Goal: Find specific page/section: Find specific page/section

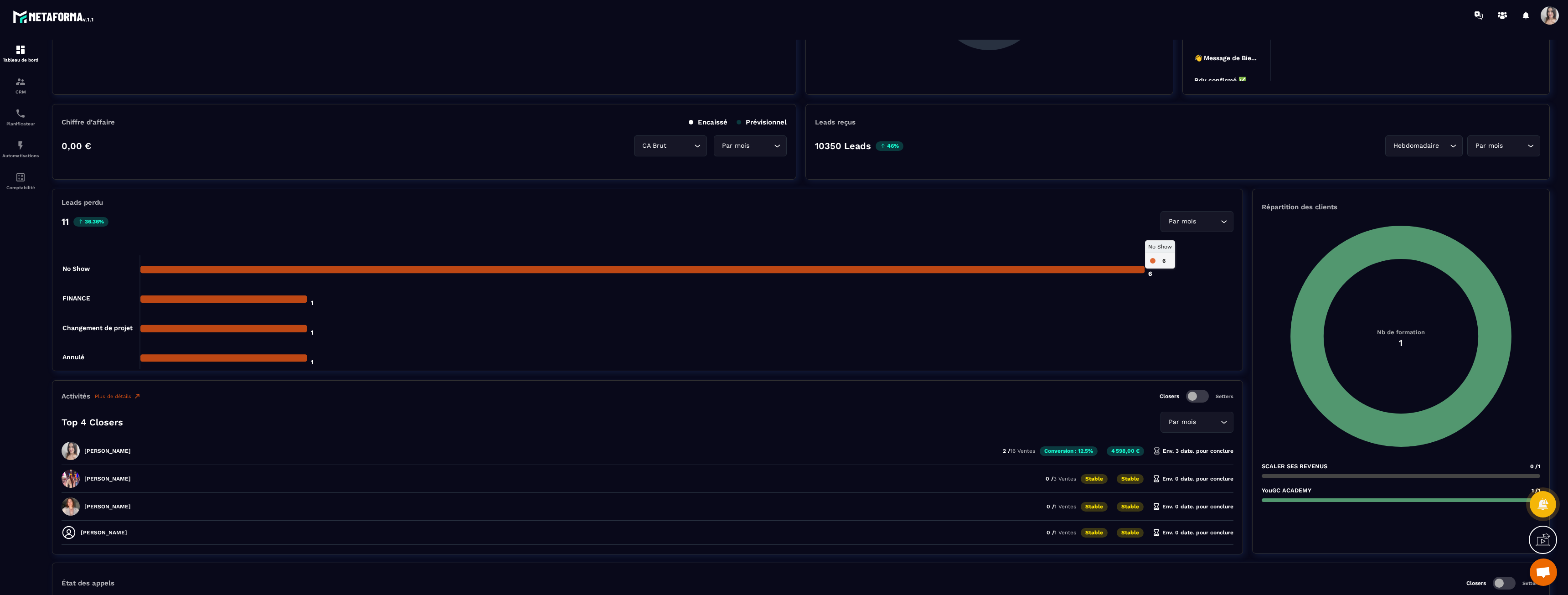
scroll to position [365, 0]
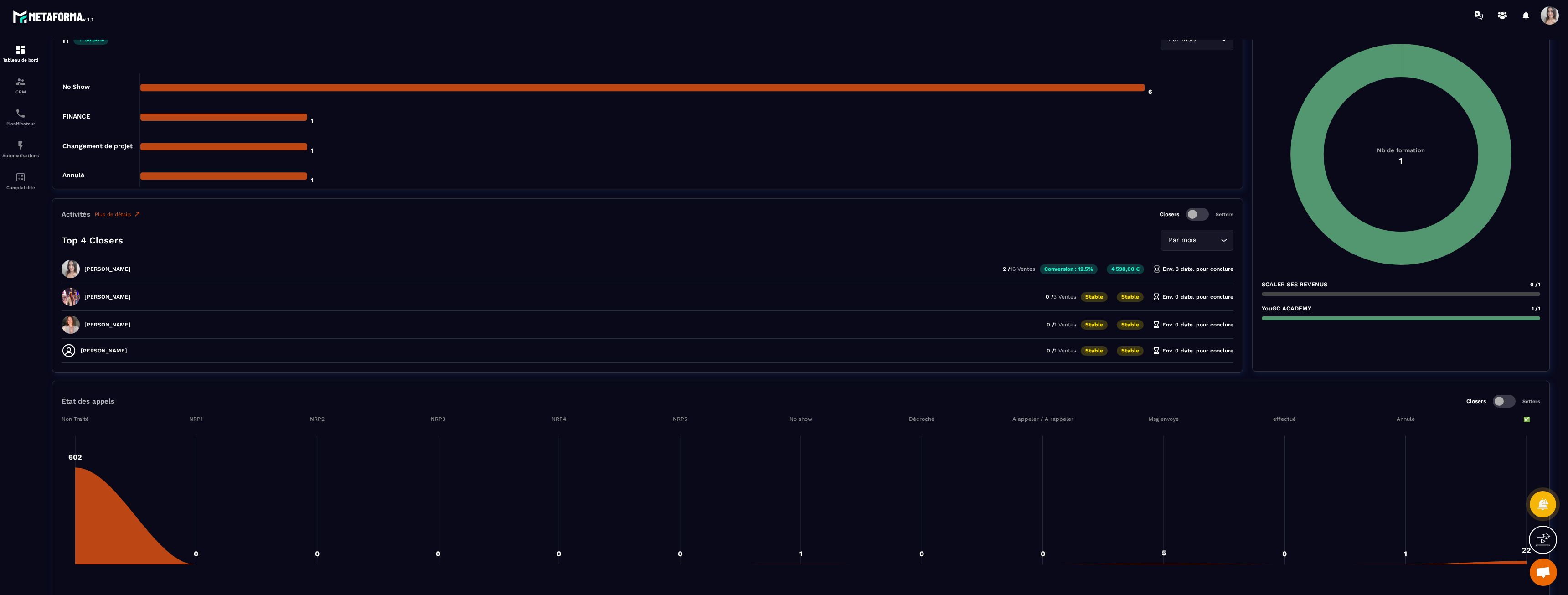
click at [106, 271] on p "[PERSON_NAME]" at bounding box center [107, 269] width 46 height 7
drag, startPoint x: 106, startPoint y: 271, endPoint x: 205, endPoint y: 269, distance: 99.0
click at [205, 288] on div "[PERSON_NAME] Duporge 2 / 16 Ventes Conversion : 12.5% 4 598,00 € Env. 3 date. …" at bounding box center [648, 300] width 1172 height 23
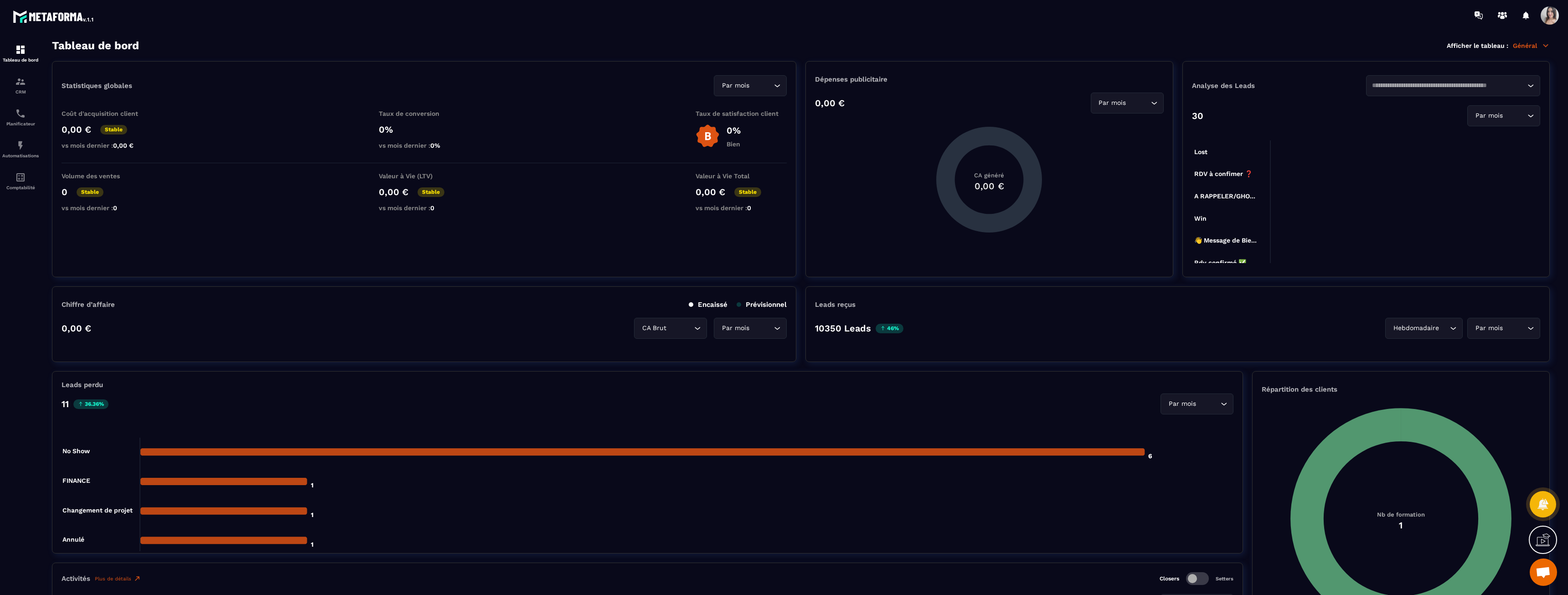
scroll to position [0, 0]
click at [1481, 121] on div "Par mois Loading..." at bounding box center [1504, 116] width 73 height 21
click at [1364, 127] on foreignobject at bounding box center [1366, 514] width 348 height 775
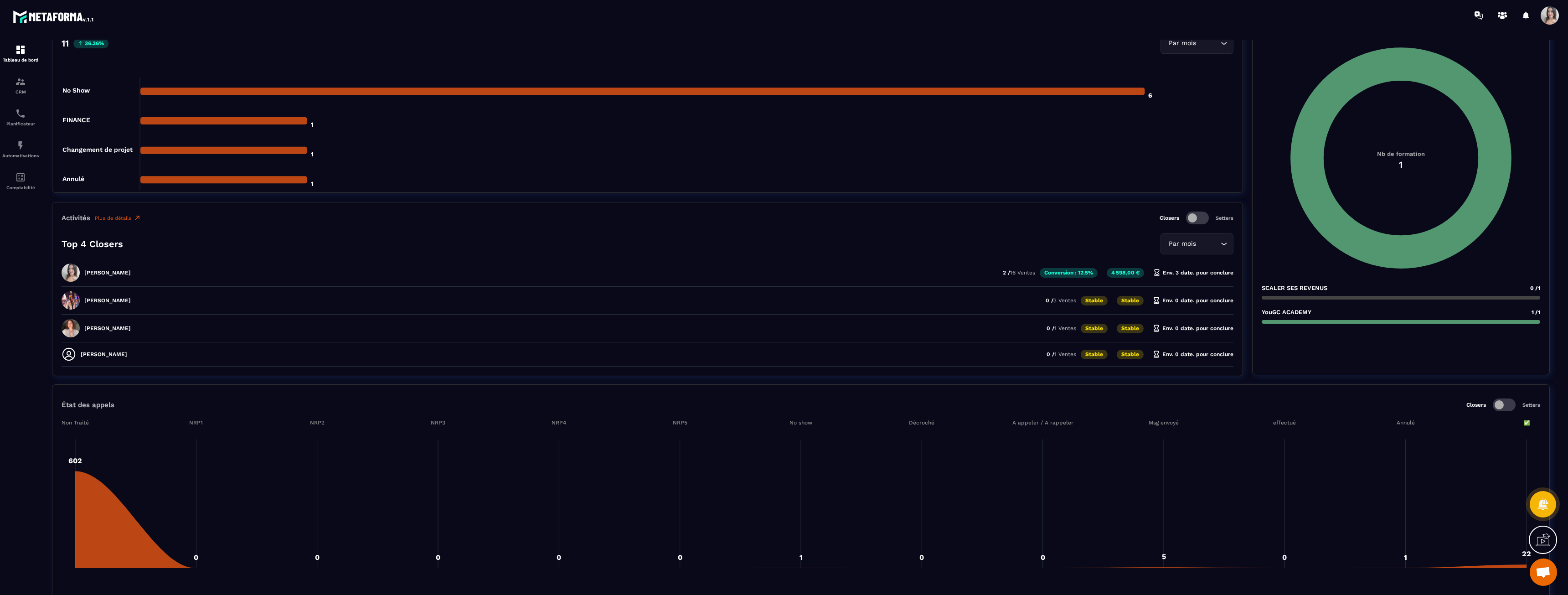
scroll to position [365, 0]
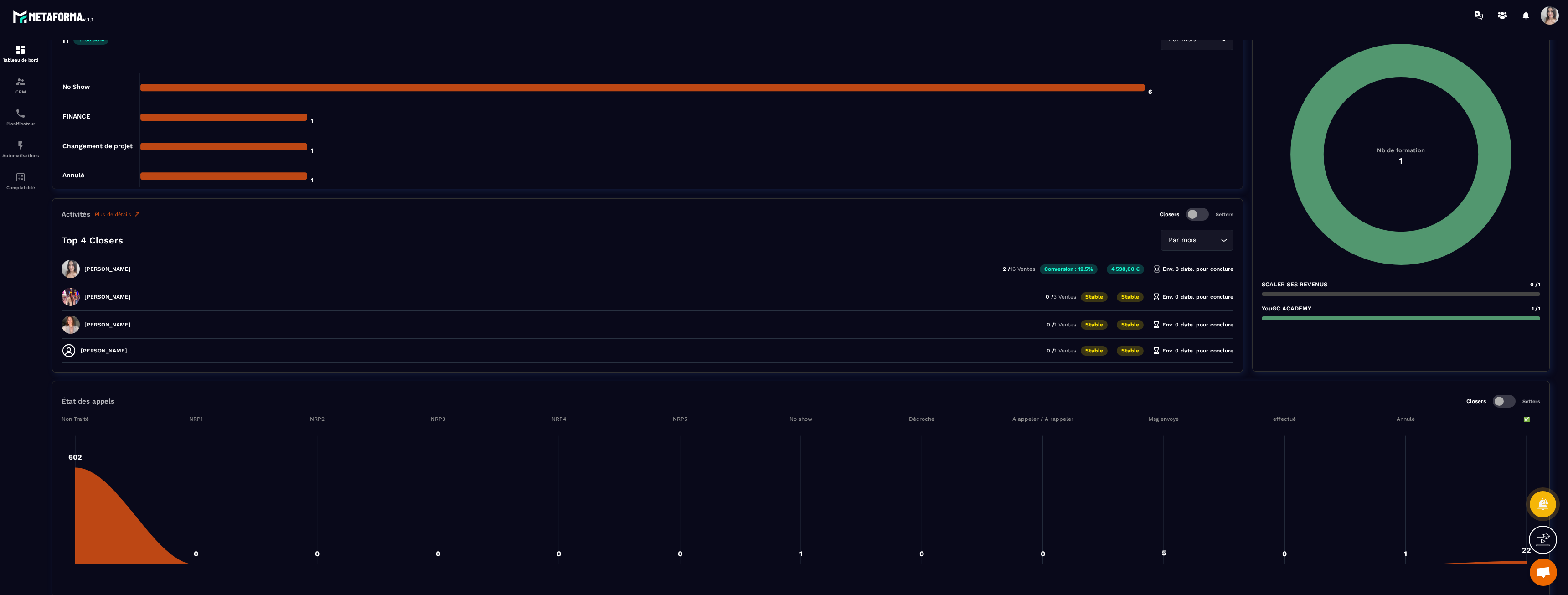
click at [1196, 234] on div "Par mois Loading..." at bounding box center [1197, 239] width 73 height 21
click at [1072, 273] on p "Conversion : 12.5%" at bounding box center [1069, 269] width 58 height 10
click at [1034, 288] on div "[PERSON_NAME] Duporge 2 / 16 Ventes Conversion : 12.5% 4 598,00 € Env. 3 date. …" at bounding box center [648, 300] width 1172 height 23
click at [1007, 270] on p "2 / 16 Ventes" at bounding box center [1018, 269] width 32 height 7
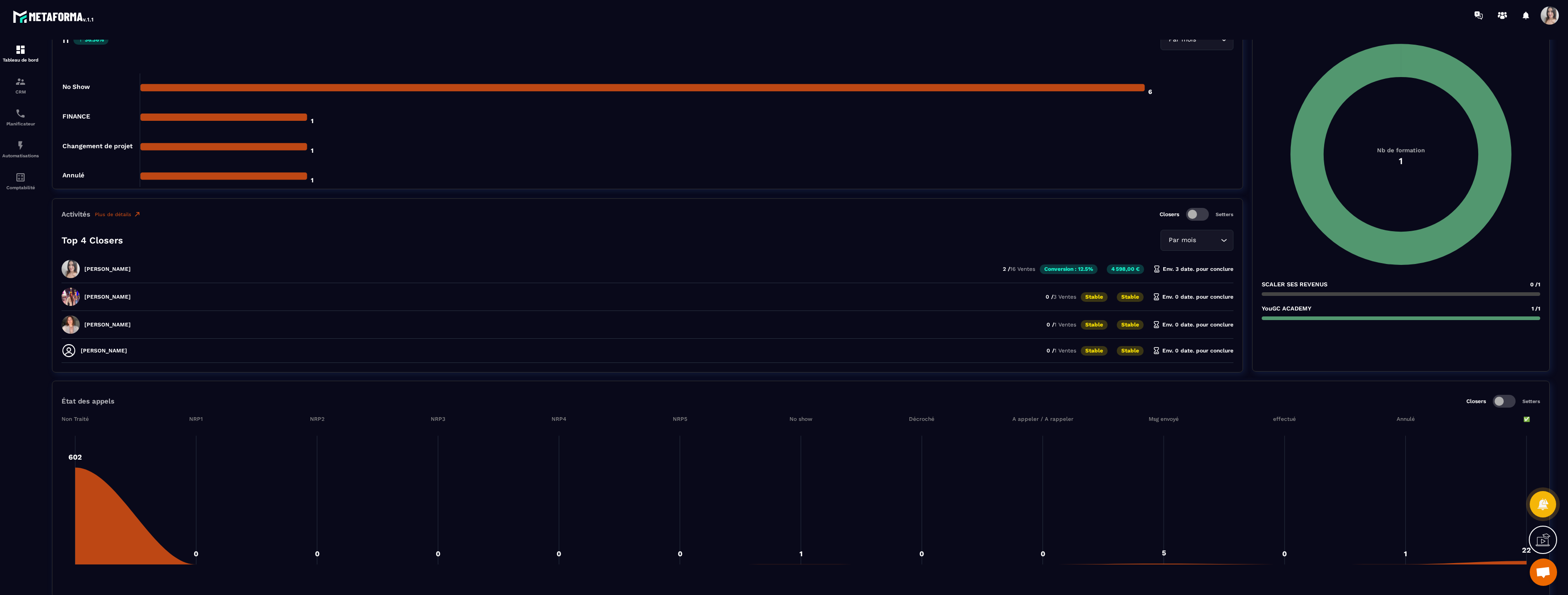
click at [68, 267] on span at bounding box center [71, 269] width 18 height 18
drag, startPoint x: 68, startPoint y: 267, endPoint x: 255, endPoint y: 258, distance: 187.2
click at [82, 288] on div "[PERSON_NAME] Duporge 2 / 16 Ventes Conversion : 12.5% 4 598,00 € Env. 3 date. …" at bounding box center [648, 300] width 1172 height 23
click at [936, 240] on div "Top 4 Closers Par mois Loading..." at bounding box center [648, 239] width 1172 height 21
drag, startPoint x: 1051, startPoint y: 276, endPoint x: 1082, endPoint y: 268, distance: 32.0
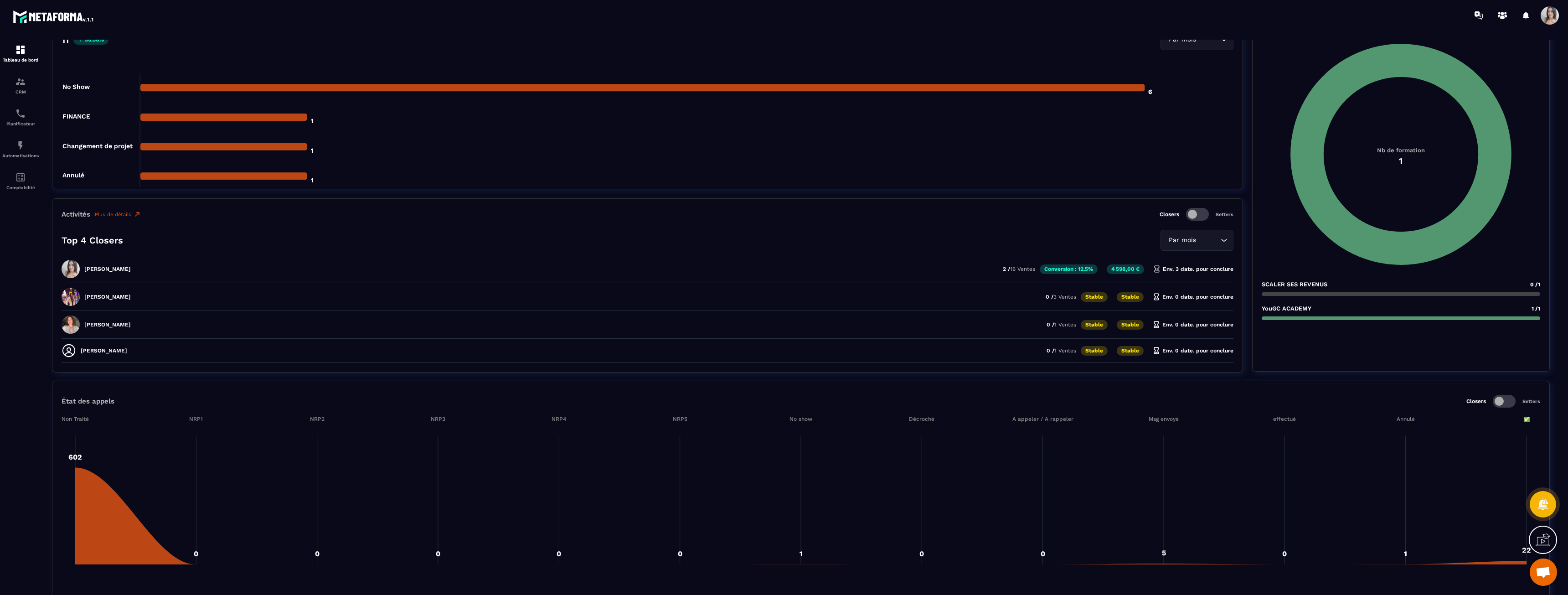
click at [1052, 288] on div "[PERSON_NAME] Duporge 2 / 16 Ventes Conversion : 12.5% 4 598,00 € Env. 3 date. …" at bounding box center [648, 300] width 1172 height 23
click at [1087, 268] on p "Conversion : 12.5%" at bounding box center [1069, 269] width 58 height 10
drag, startPoint x: 1119, startPoint y: 267, endPoint x: 1140, endPoint y: 267, distance: 21.0
click at [1120, 267] on p "4 598,00 €" at bounding box center [1125, 269] width 37 height 10
drag, startPoint x: 1141, startPoint y: 267, endPoint x: 1181, endPoint y: 267, distance: 40.0
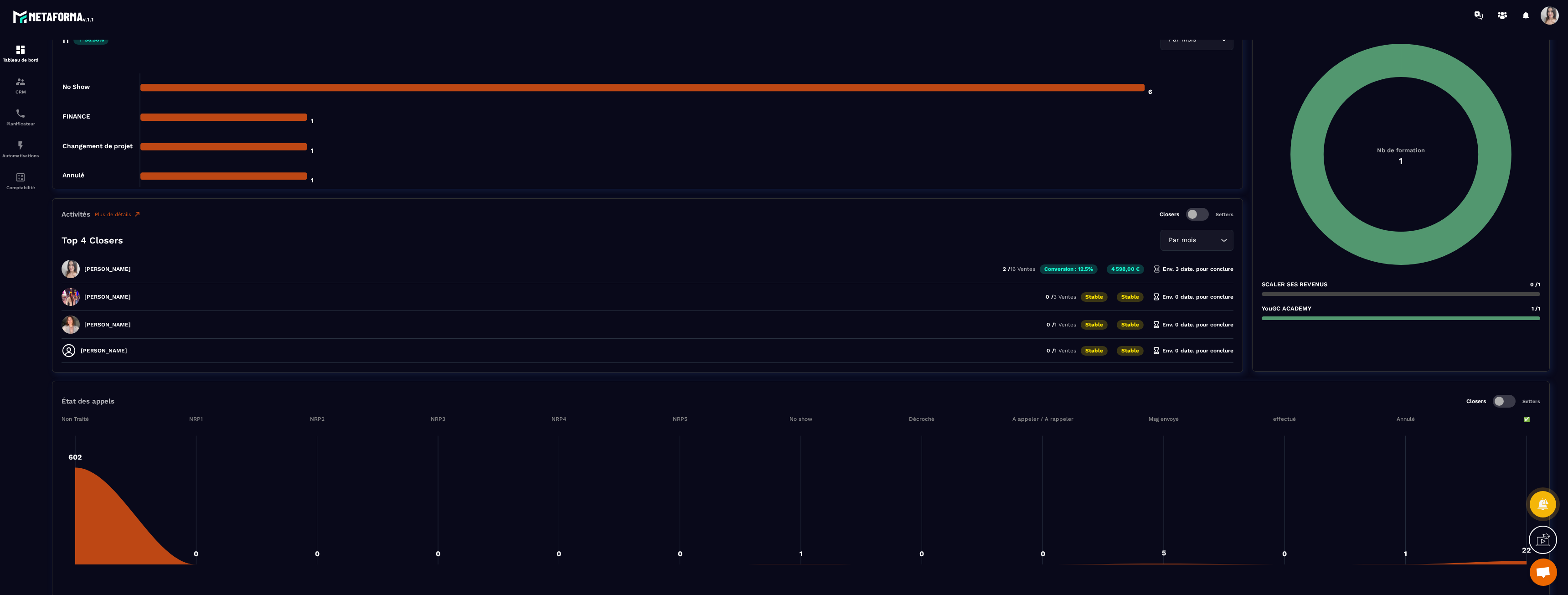
click at [1159, 288] on div "[PERSON_NAME] Duporge 2 / 16 Ventes Conversion : 12.5% 4 598,00 € Env. 3 date. …" at bounding box center [648, 300] width 1172 height 23
click at [1184, 267] on p "Env. 3 date. pour conclure" at bounding box center [1193, 268] width 80 height 7
drag, startPoint x: 1059, startPoint y: 271, endPoint x: 1140, endPoint y: 267, distance: 81.1
click at [1140, 288] on div "[PERSON_NAME] Duporge 2 / 16 Ventes Conversion : 12.5% 4 598,00 € Env. 3 date. …" at bounding box center [648, 300] width 1172 height 23
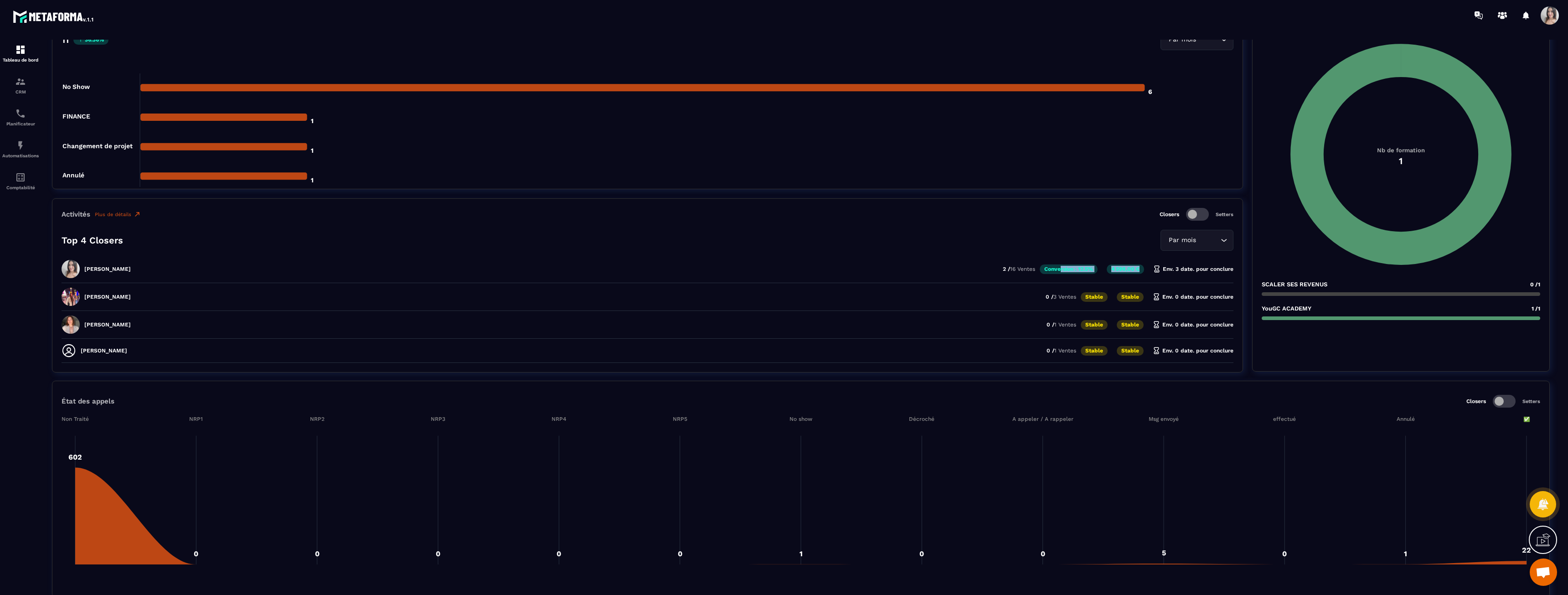
click at [1072, 267] on p "Conversion : 12.5%" at bounding box center [1069, 269] width 58 height 10
click at [1070, 267] on p "Conversion : 12.5%" at bounding box center [1069, 269] width 58 height 10
drag, startPoint x: 1047, startPoint y: 263, endPoint x: 1122, endPoint y: 264, distance: 75.0
click at [1122, 288] on div "[PERSON_NAME] Duporge 2 / 16 Ventes Conversion : 12.5% 4 598,00 € Env. 3 date. …" at bounding box center [648, 300] width 1172 height 23
click at [1122, 264] on p "4 598,00 €" at bounding box center [1125, 269] width 37 height 10
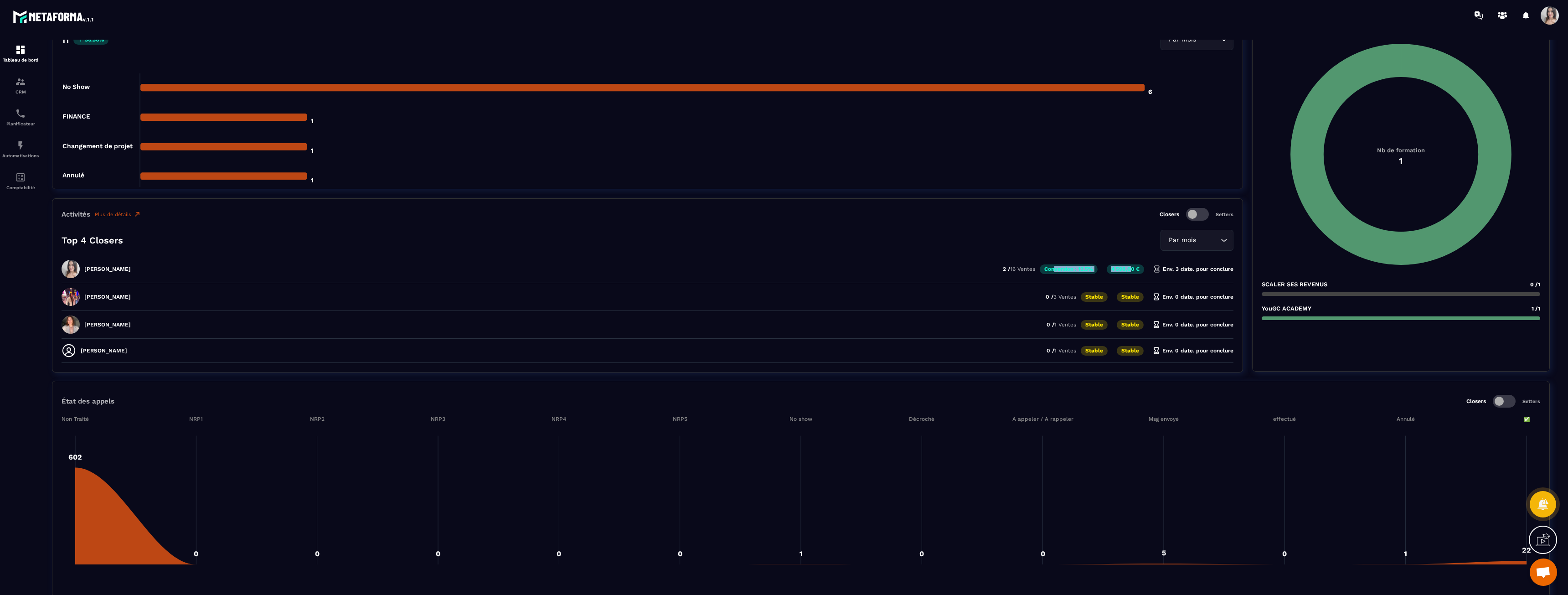
drag, startPoint x: 1056, startPoint y: 272, endPoint x: 1131, endPoint y: 263, distance: 75.5
click at [1131, 288] on div "[PERSON_NAME] Duporge 2 / 16 Ventes Conversion : 12.5% 4 598,00 € Env. 3 date. …" at bounding box center [648, 300] width 1172 height 23
drag, startPoint x: 1131, startPoint y: 263, endPoint x: 1095, endPoint y: 262, distance: 36.0
click at [1130, 288] on div "[PERSON_NAME] Duporge 2 / 16 Ventes Conversion : 12.5% 4 598,00 € Env. 3 date. …" at bounding box center [648, 300] width 1172 height 23
click at [1070, 266] on p "Conversion : 12.5%" at bounding box center [1069, 269] width 58 height 10
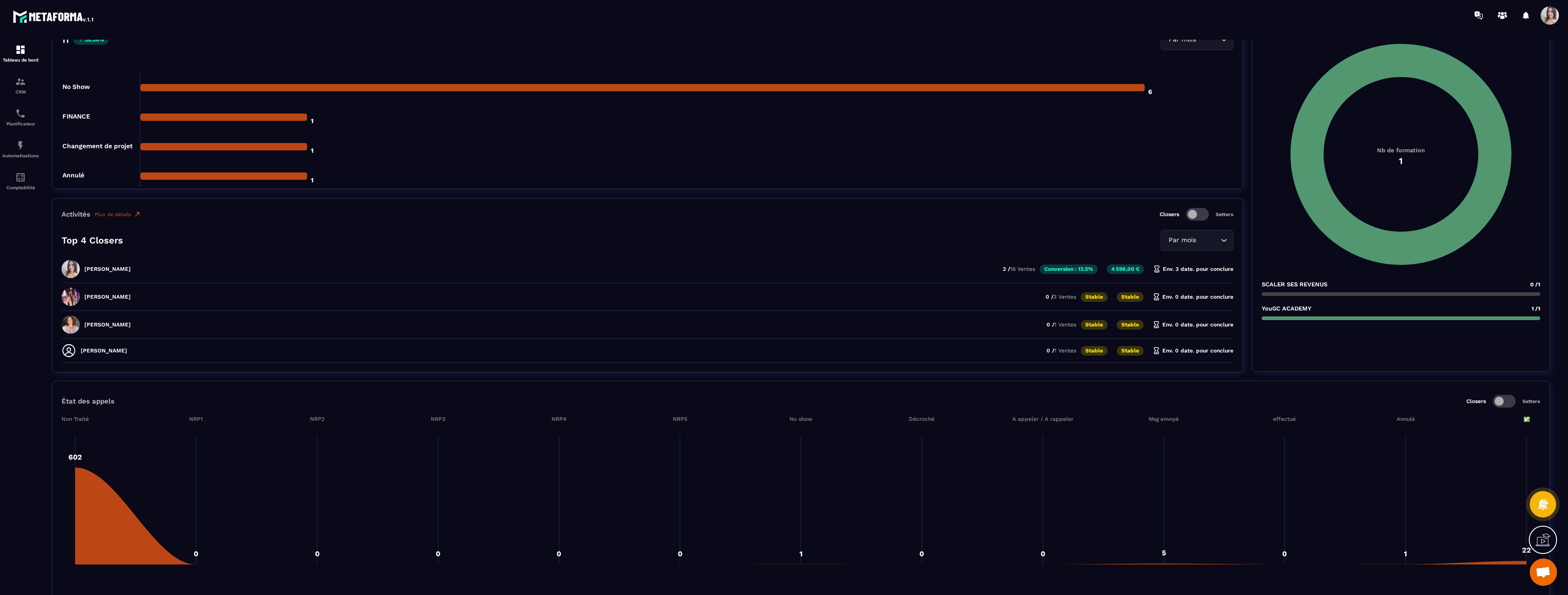
click at [1010, 270] on span "16 Ventes" at bounding box center [1023, 269] width 25 height 7
drag, startPoint x: 989, startPoint y: 271, endPoint x: 1104, endPoint y: 269, distance: 115.0
click at [1104, 288] on div "[PERSON_NAME] Duporge 2 / 16 Ventes Conversion : 12.5% 4 598,00 € Env. 3 date. …" at bounding box center [648, 300] width 1172 height 23
drag, startPoint x: 1089, startPoint y: 271, endPoint x: 1018, endPoint y: 272, distance: 71.0
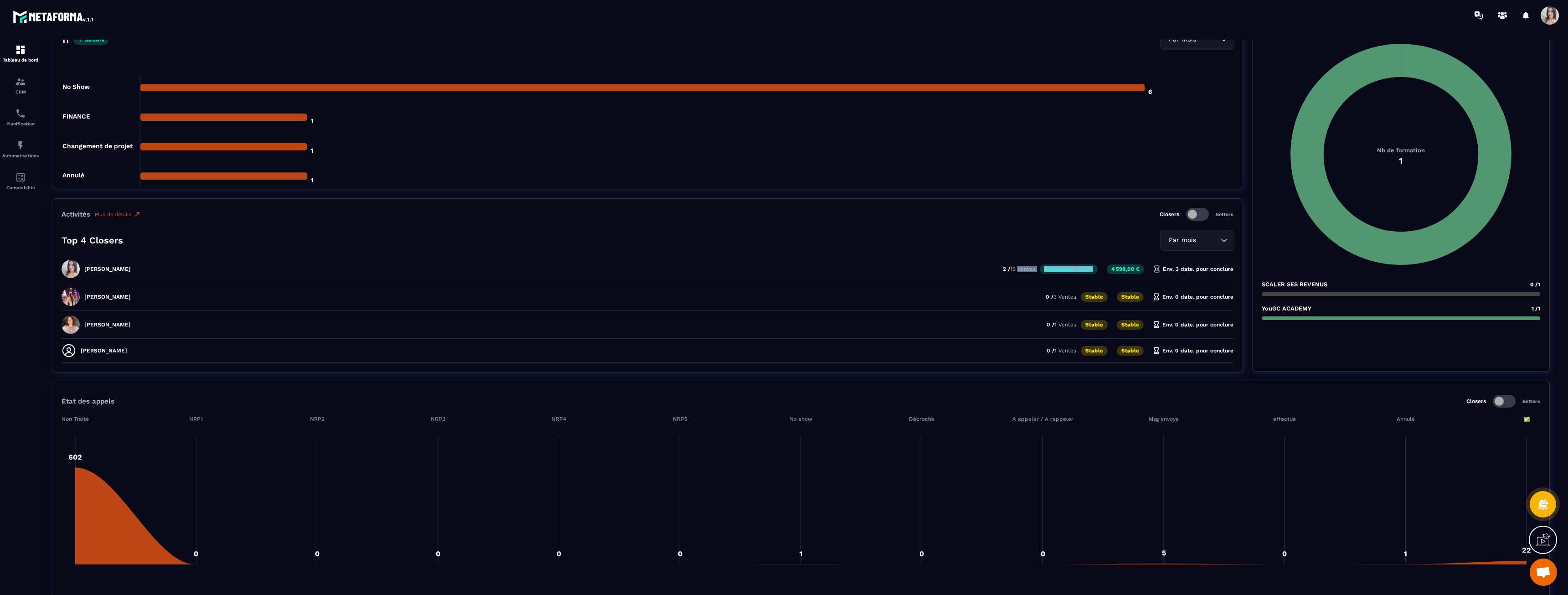
click at [1018, 288] on div "[PERSON_NAME] Duporge 2 / 16 Ventes Conversion : 12.5% 4 598,00 € Env. 3 date. …" at bounding box center [648, 300] width 1172 height 23
click at [1017, 272] on span "16 Ventes" at bounding box center [1023, 269] width 25 height 7
drag, startPoint x: 1001, startPoint y: 268, endPoint x: 1076, endPoint y: 265, distance: 75.1
click at [1076, 288] on div "[PERSON_NAME] Duporge 2 / 16 Ventes Conversion : 12.5% 4 598,00 € Env. 3 date. …" at bounding box center [648, 300] width 1172 height 23
drag, startPoint x: 1076, startPoint y: 265, endPoint x: 1056, endPoint y: 267, distance: 20.1
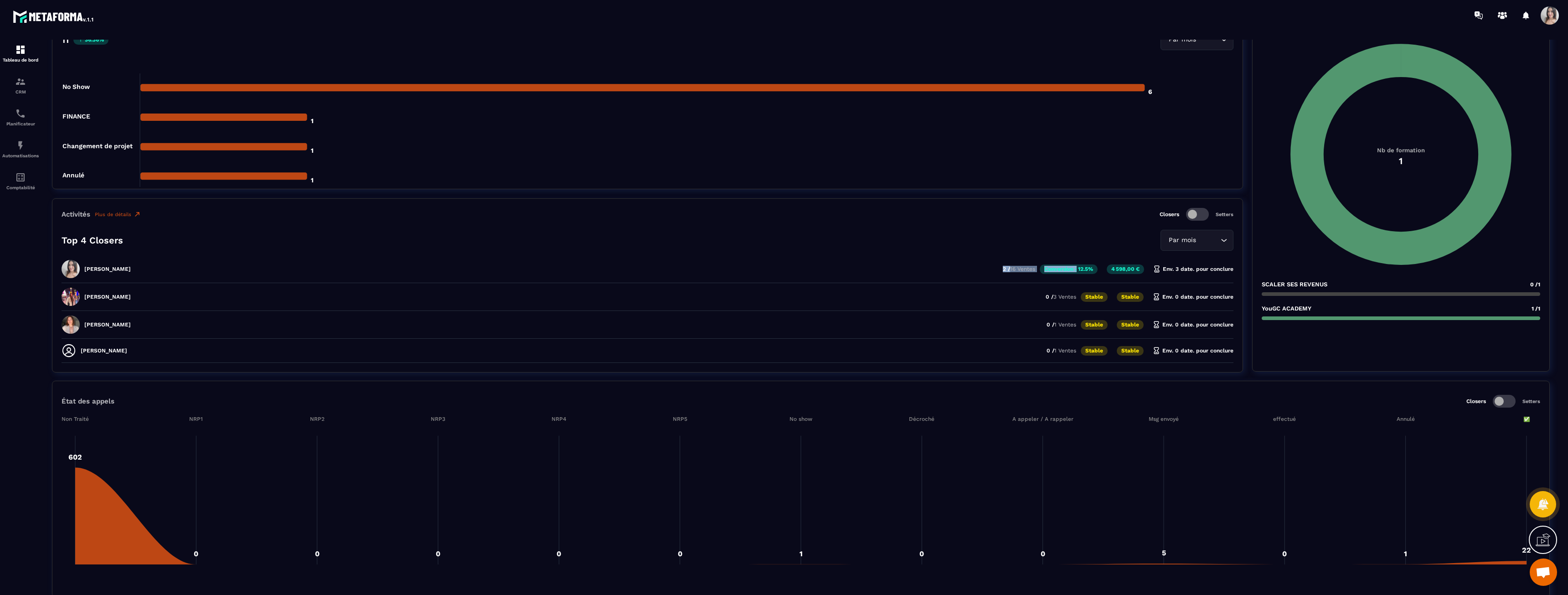
click at [1076, 265] on p "Conversion : 12.5%" at bounding box center [1069, 269] width 58 height 10
click at [1010, 269] on span "16 Ventes" at bounding box center [1023, 269] width 25 height 7
drag, startPoint x: 1003, startPoint y: 269, endPoint x: 1062, endPoint y: 271, distance: 59.0
click at [1062, 288] on div "[PERSON_NAME] Duporge 2 / 16 Ventes Conversion : 12.5% 4 598,00 € Env. 3 date. …" at bounding box center [648, 300] width 1172 height 23
click at [1062, 271] on p "Conversion : 12.5%" at bounding box center [1069, 269] width 58 height 10
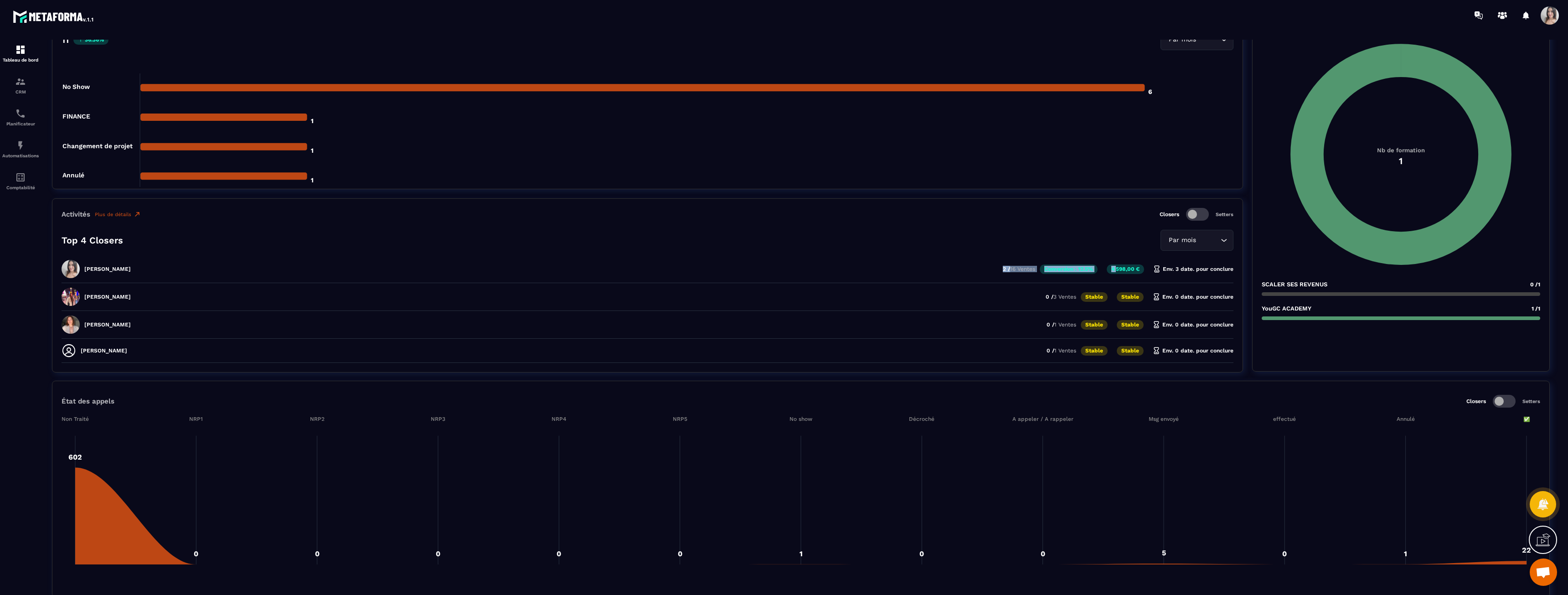
drag, startPoint x: 1001, startPoint y: 269, endPoint x: 1117, endPoint y: 267, distance: 116.0
click at [1117, 288] on div "[PERSON_NAME] Duporge 2 / 16 Ventes Conversion : 12.5% 4 598,00 € Env. 3 date. …" at bounding box center [648, 300] width 1172 height 23
click at [1117, 267] on p "4 598,00 €" at bounding box center [1125, 269] width 37 height 10
drag, startPoint x: 1117, startPoint y: 267, endPoint x: 1016, endPoint y: 272, distance: 101.1
click at [1016, 288] on div "[PERSON_NAME] Duporge 2 / 16 Ventes Conversion : 12.5% 4 598,00 € Env. 3 date. …" at bounding box center [648, 300] width 1172 height 23
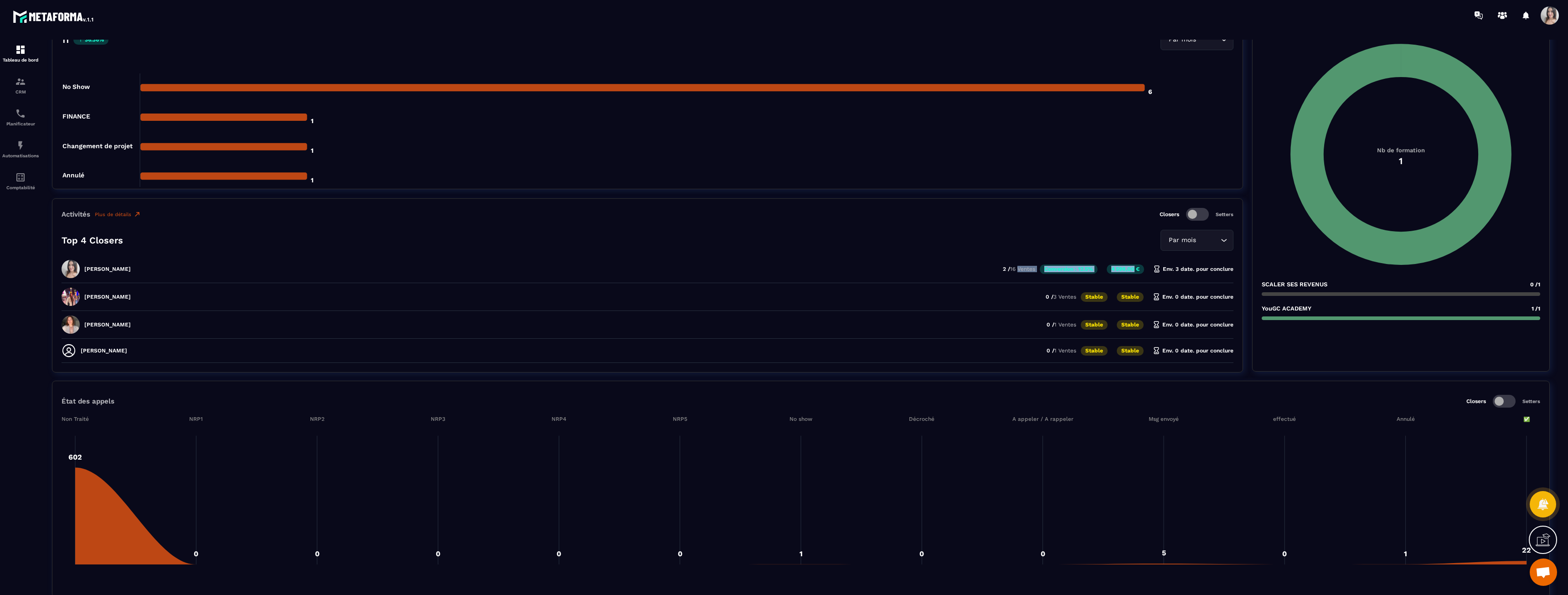
click at [1016, 272] on span "16 Ventes" at bounding box center [1023, 269] width 25 height 7
drag, startPoint x: 990, startPoint y: 268, endPoint x: 1145, endPoint y: 265, distance: 155.0
click at [1140, 288] on div "[PERSON_NAME] Duporge 2 / 16 Ventes Conversion : 12.5% 4 598,00 € Env. 3 date. …" at bounding box center [648, 300] width 1172 height 23
click at [1173, 288] on div "[PERSON_NAME] Duporge 2 / 16 Ventes Conversion : 12.5% 4 598,00 € Env. 3 date. …" at bounding box center [648, 300] width 1172 height 23
click at [1126, 271] on p "4 598,00 €" at bounding box center [1125, 269] width 37 height 10
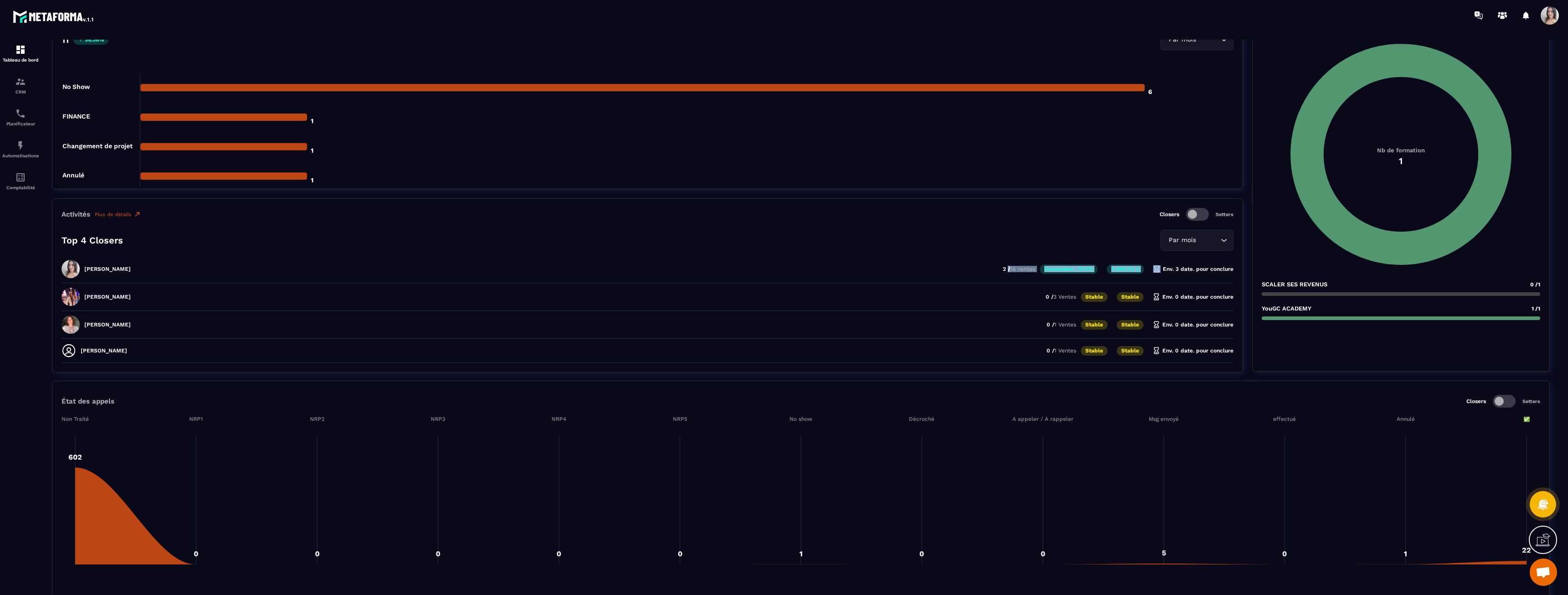
drag, startPoint x: 1234, startPoint y: 269, endPoint x: 1006, endPoint y: 276, distance: 228.1
click at [1006, 276] on div "Activités Plus de détails Closers Setters Top 4 Closers Par mois Loading... [PE…" at bounding box center [647, 285] width 1191 height 174
click at [1005, 288] on div "[PERSON_NAME] Duporge 2 / 16 Ventes Conversion : 12.5% 4 598,00 € Env. 3 date. …" at bounding box center [648, 300] width 1172 height 23
drag, startPoint x: 1003, startPoint y: 272, endPoint x: 1228, endPoint y: 262, distance: 225.2
click at [1212, 288] on div "[PERSON_NAME] Duporge 2 / 16 Ventes Conversion : 12.5% 4 598,00 € Env. 3 date. …" at bounding box center [648, 300] width 1172 height 23
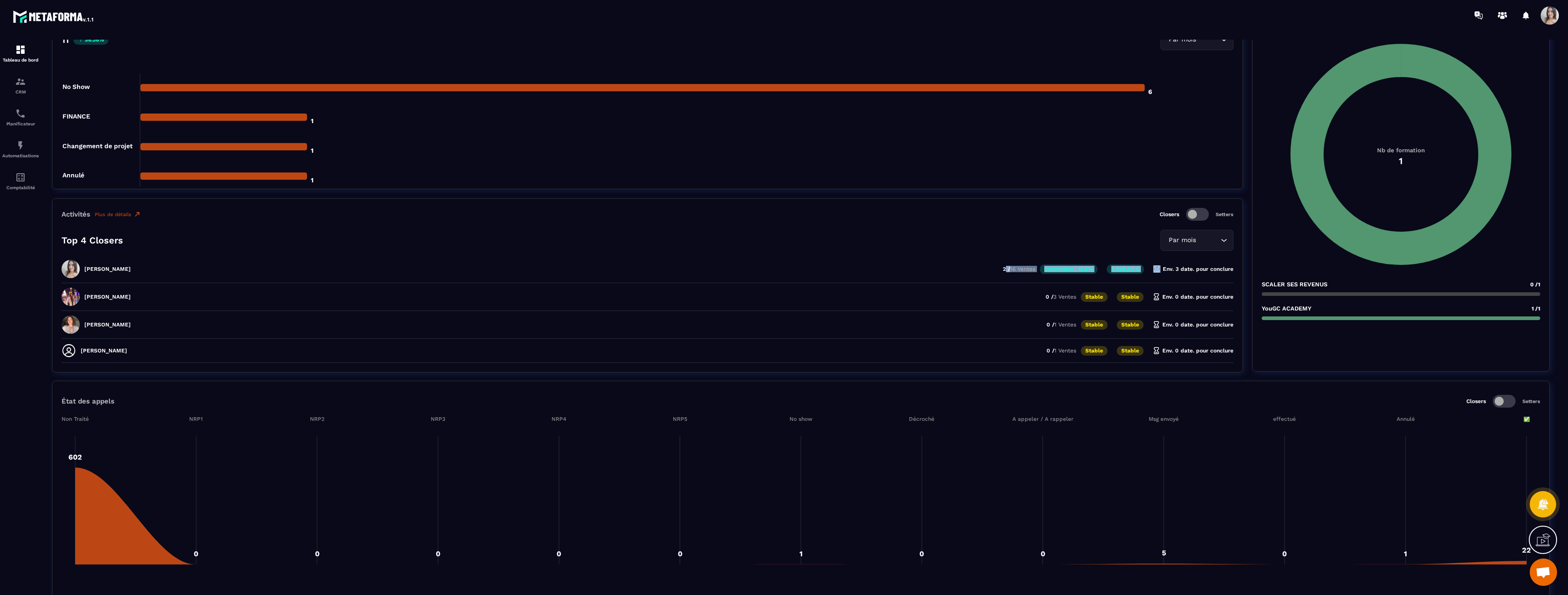
click at [1228, 288] on div "[PERSON_NAME] Duporge 2 / 16 Ventes Conversion : 12.5% 4 598,00 € Env. 3 date. …" at bounding box center [648, 300] width 1172 height 23
drag, startPoint x: 1232, startPoint y: 269, endPoint x: 1018, endPoint y: 276, distance: 214.1
click at [1022, 288] on div "[PERSON_NAME] Duporge 2 / 16 Ventes Conversion : 12.5% 4 598,00 € Env. 3 date. …" at bounding box center [648, 300] width 1172 height 23
click at [1018, 288] on div "[PERSON_NAME] Duporge 2 / 16 Ventes Conversion : 12.5% 4 598,00 € Env. 3 date. …" at bounding box center [648, 300] width 1172 height 23
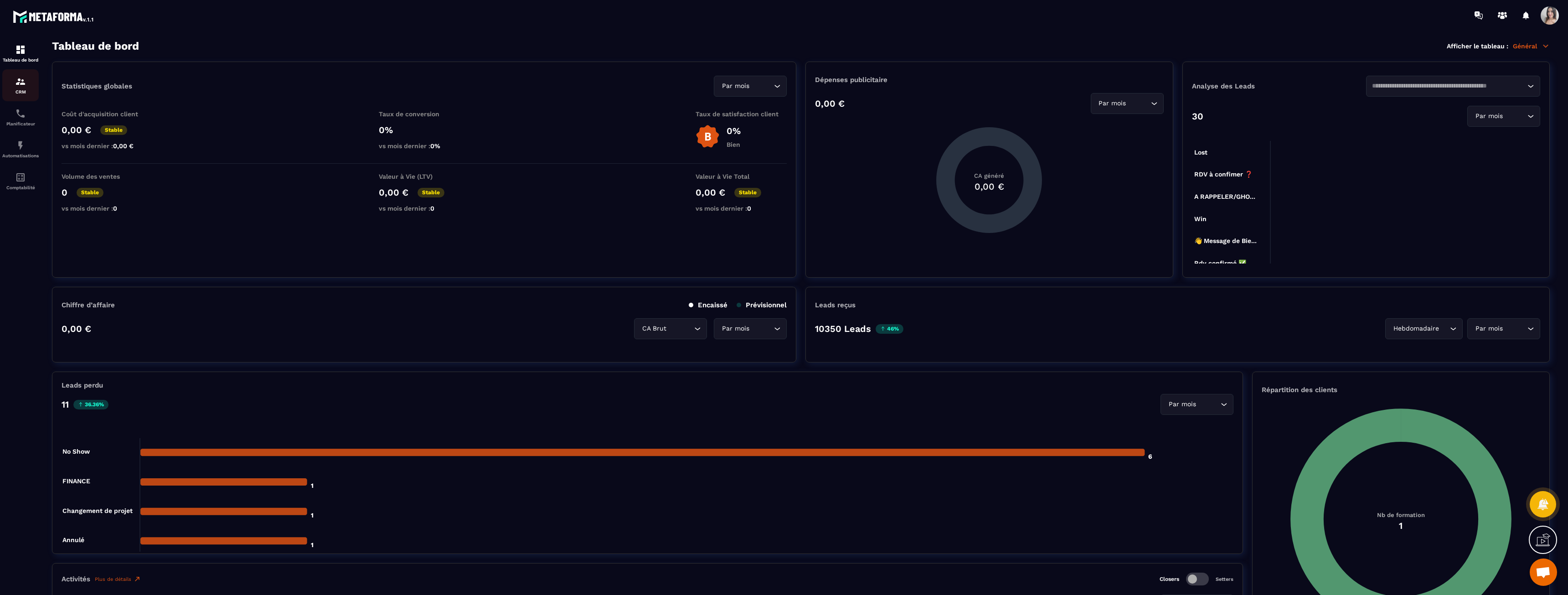
click at [14, 89] on div "CRM" at bounding box center [21, 85] width 36 height 18
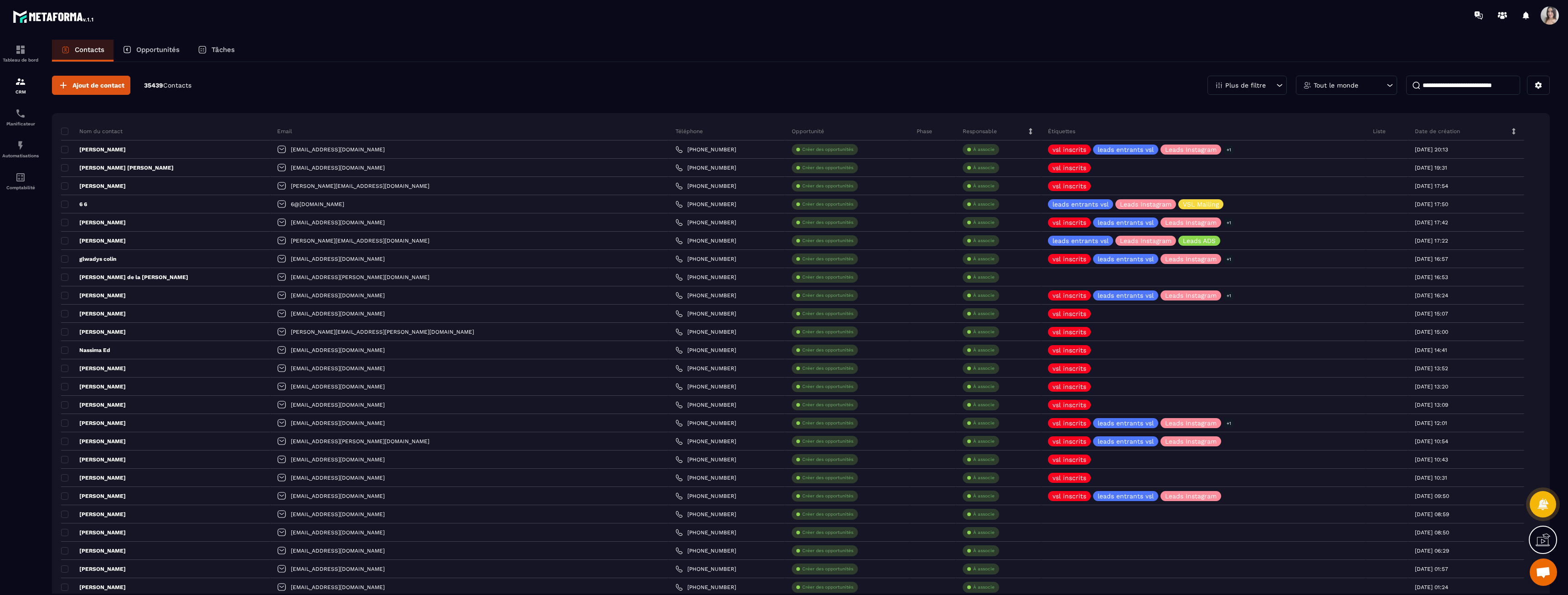
click at [1443, 87] on input at bounding box center [1463, 85] width 114 height 19
paste input "**********"
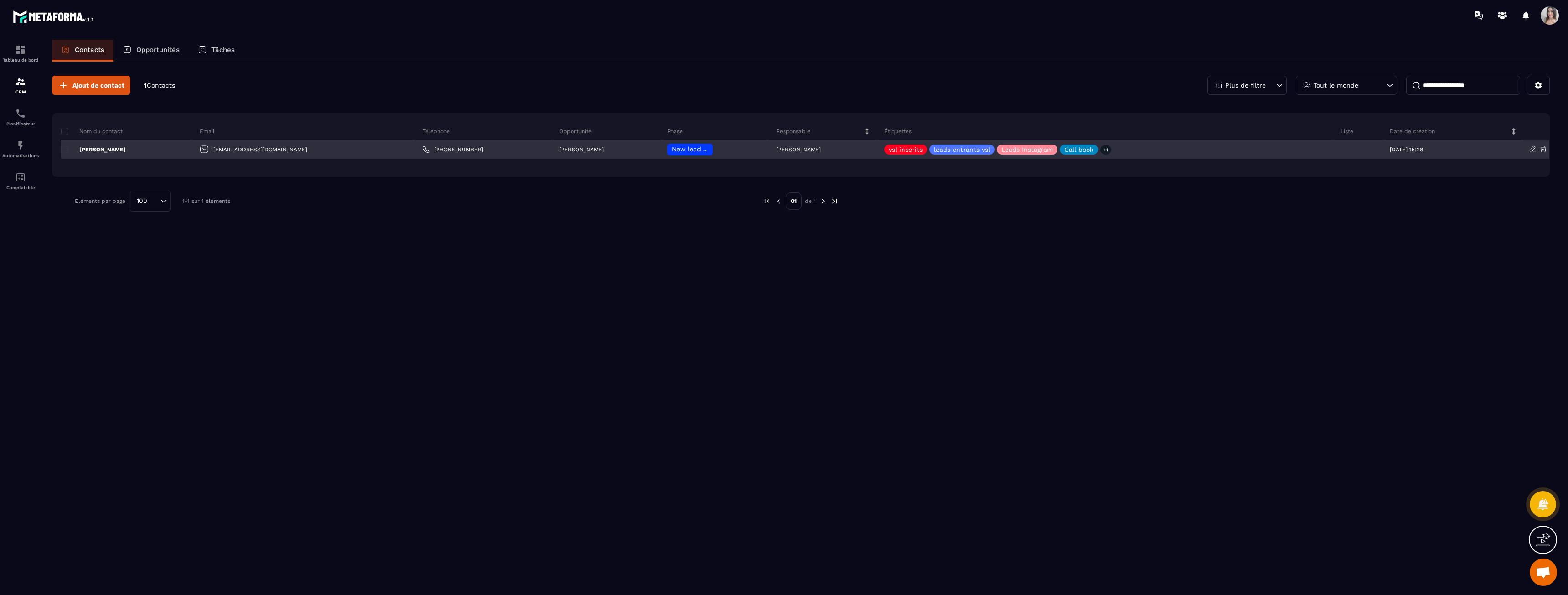
type input "**********"
click at [125, 151] on p "[PERSON_NAME]" at bounding box center [93, 149] width 64 height 7
